Goal: Transaction & Acquisition: Download file/media

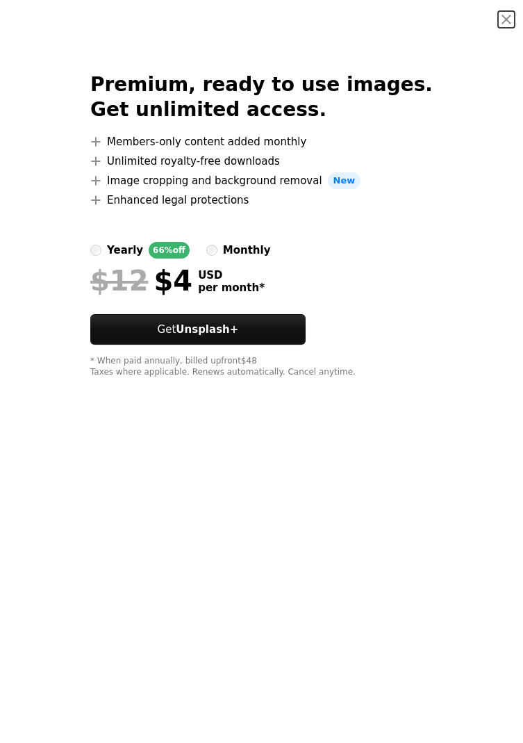
scroll to position [4719, 0]
click at [506, 23] on button "An X shape" at bounding box center [506, 19] width 17 height 17
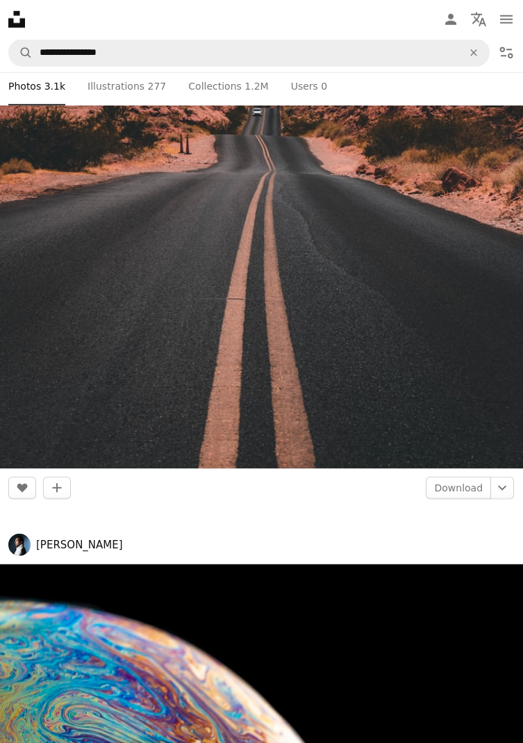
scroll to position [6642, 0]
click at [473, 491] on link "Download" at bounding box center [458, 488] width 65 height 22
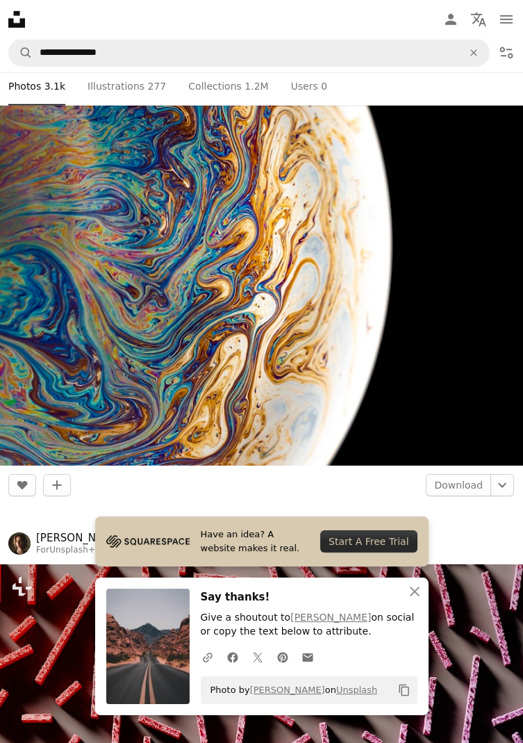
scroll to position [7395, 0]
click at [461, 487] on link "Download" at bounding box center [458, 485] width 65 height 22
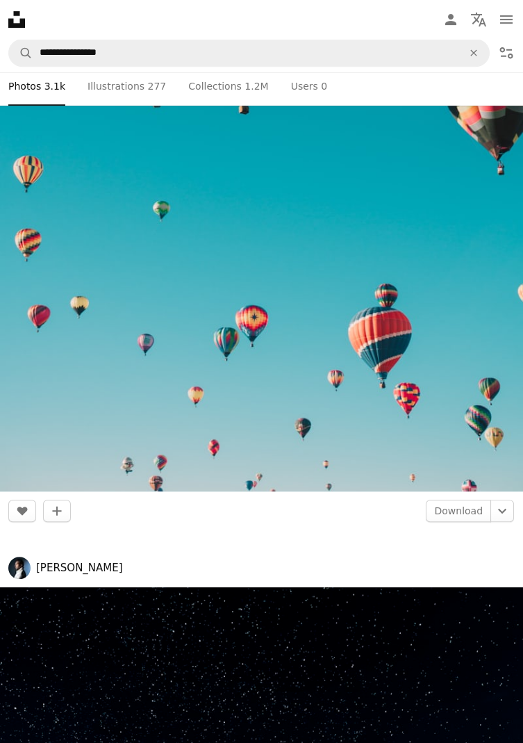
scroll to position [10011, 0]
click at [464, 511] on link "Download" at bounding box center [458, 511] width 65 height 22
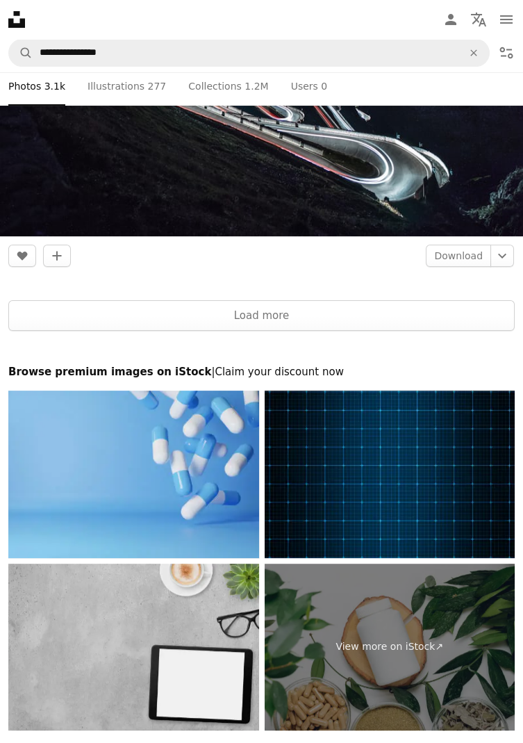
scroll to position [18365, 0]
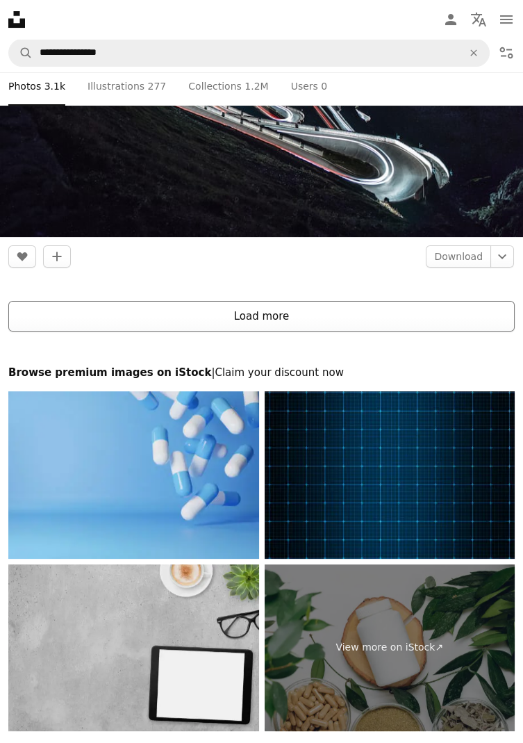
click at [433, 318] on button "Load more" at bounding box center [261, 316] width 507 height 31
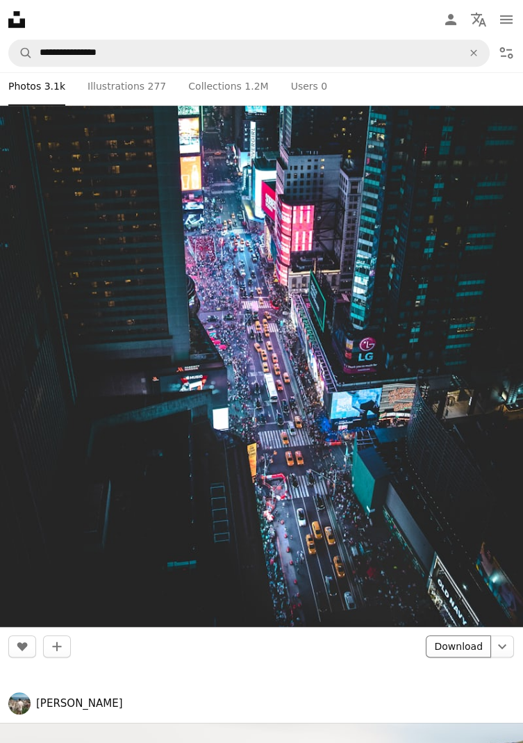
click at [465, 648] on link "Download" at bounding box center [458, 646] width 65 height 22
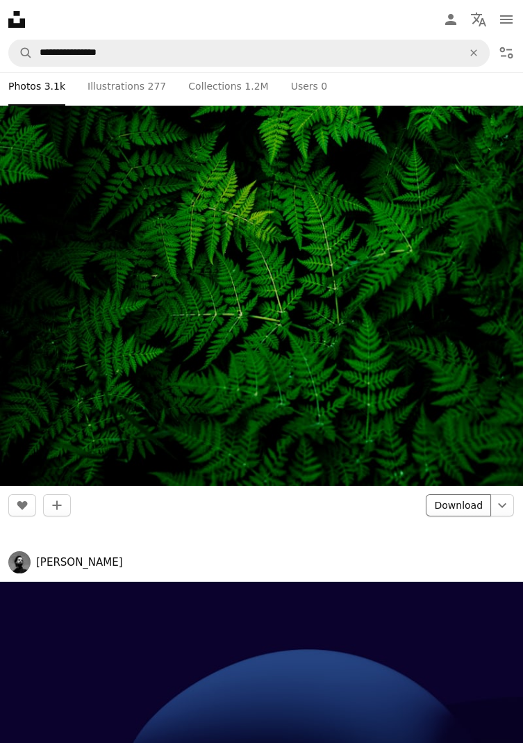
click at [466, 514] on link "Download" at bounding box center [458, 505] width 65 height 22
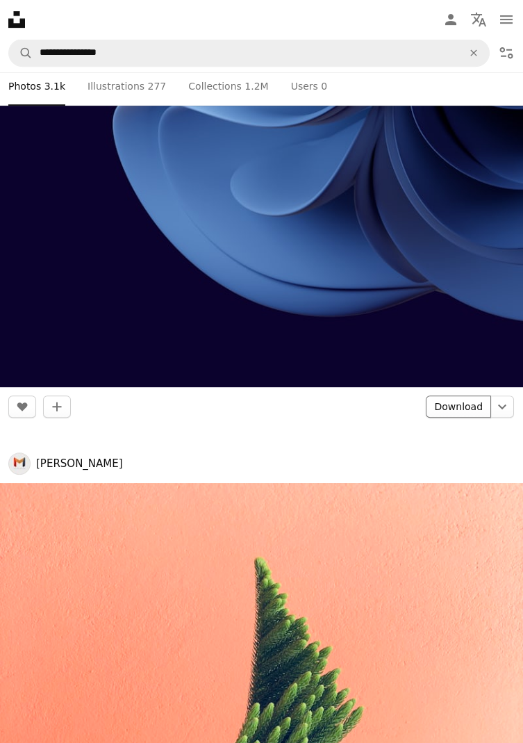
click at [467, 400] on link "Download" at bounding box center [458, 406] width 65 height 22
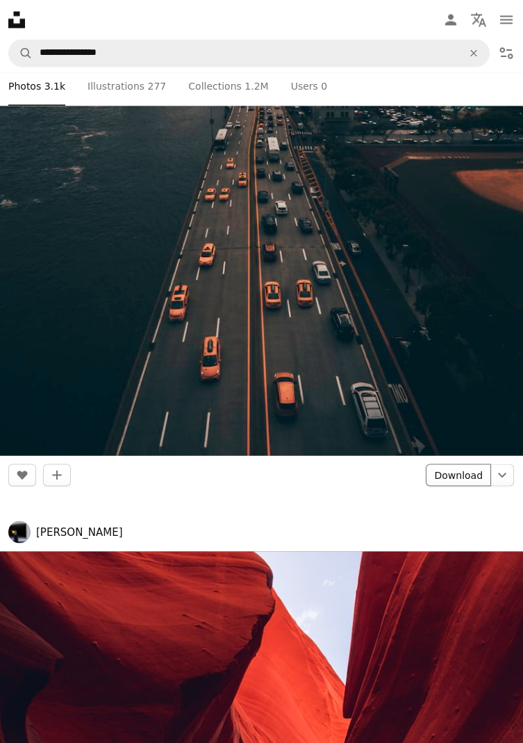
click at [461, 478] on link "Download" at bounding box center [458, 474] width 65 height 22
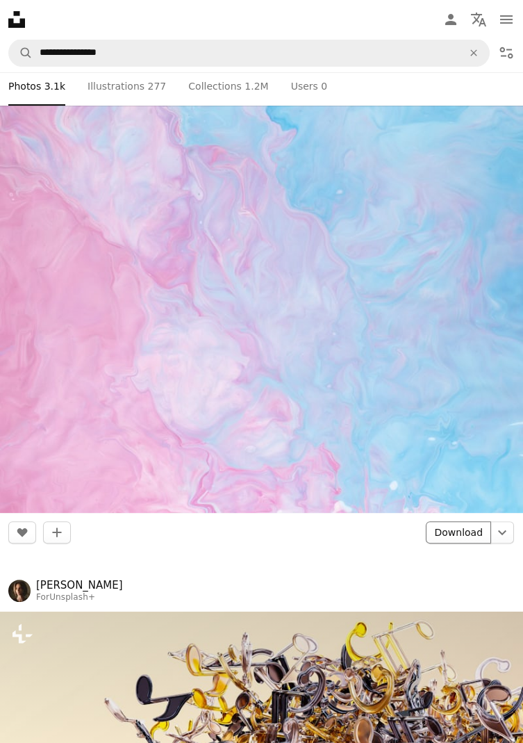
click at [465, 528] on link "Download" at bounding box center [458, 532] width 65 height 22
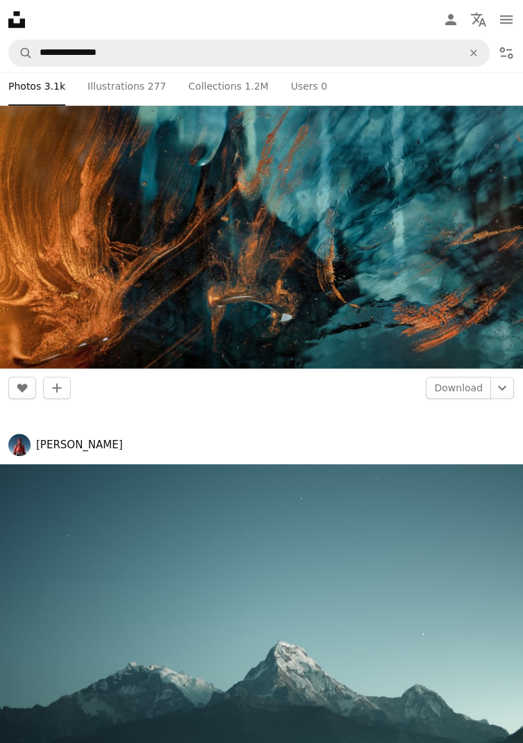
scroll to position [82037, 0]
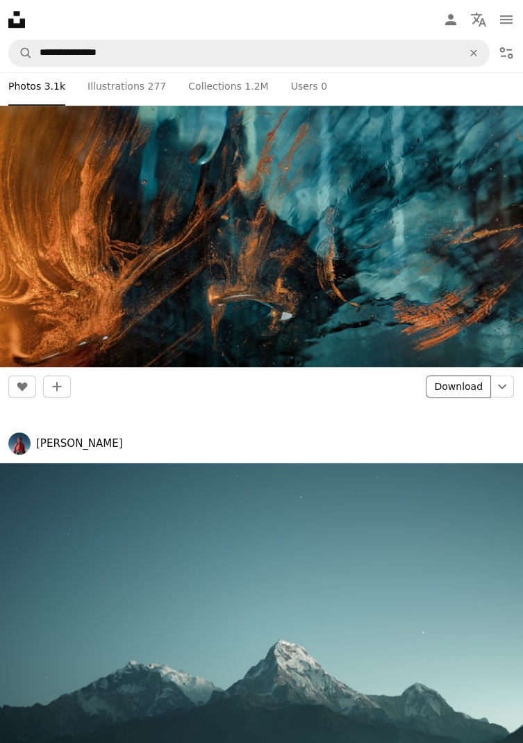
click at [467, 390] on link "Download" at bounding box center [458, 386] width 65 height 22
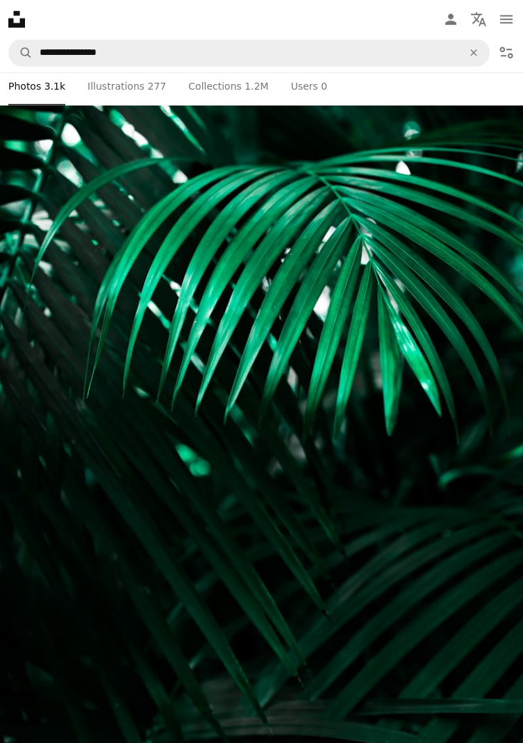
scroll to position [113416, 0]
